Goal: Check status: Check status

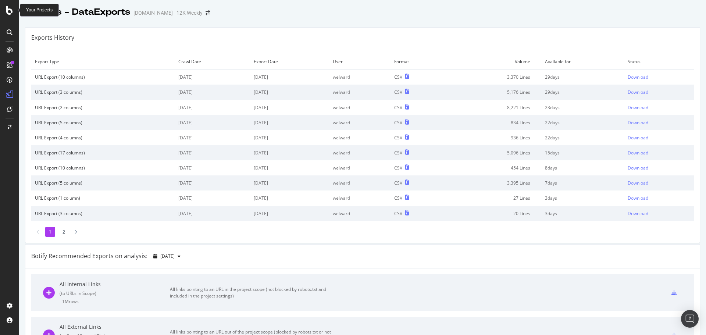
click at [11, 10] on icon at bounding box center [9, 10] width 7 height 9
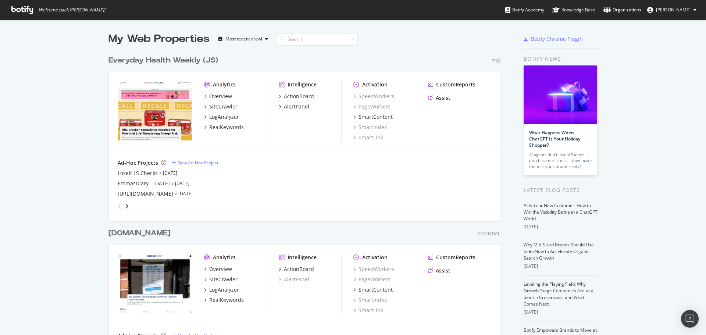
scroll to position [329, 695]
click at [177, 63] on div "Everyday Health Weekly (JS)" at bounding box center [163, 60] width 110 height 11
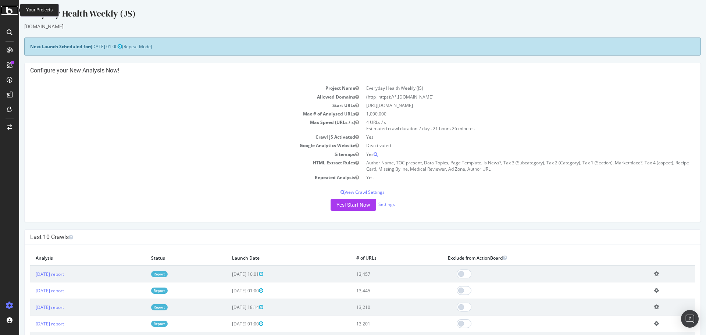
click at [8, 9] on icon at bounding box center [9, 10] width 7 height 9
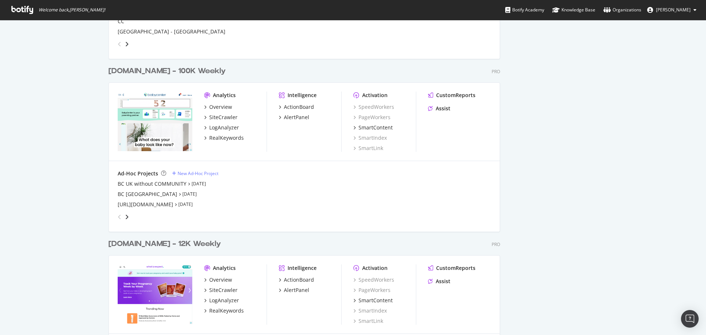
scroll to position [1103, 0]
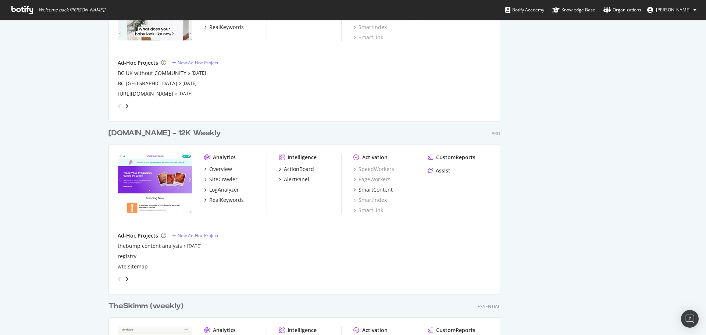
click at [155, 133] on div "[DOMAIN_NAME] - 12K Weekly" at bounding box center [164, 133] width 112 height 11
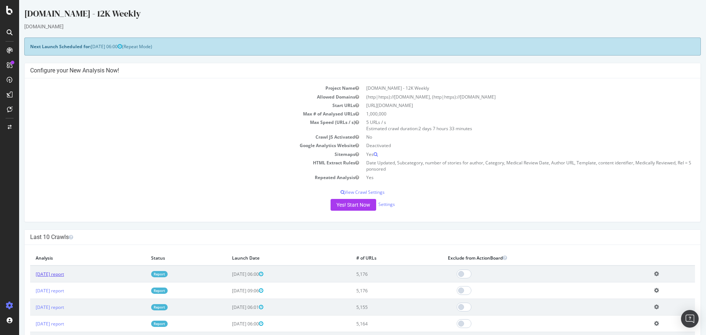
click at [64, 273] on link "2025 Aug. 15th report" at bounding box center [50, 274] width 28 height 6
